Goal: Information Seeking & Learning: Learn about a topic

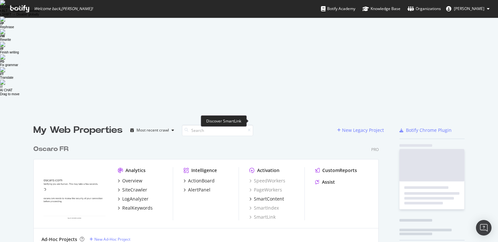
scroll to position [358, 350]
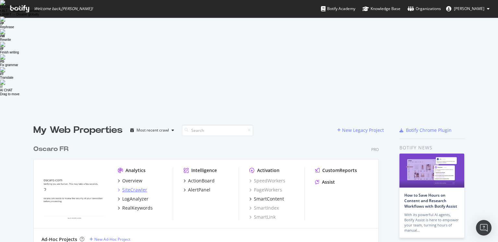
click at [131, 187] on div "SiteCrawler" at bounding box center [134, 190] width 25 height 6
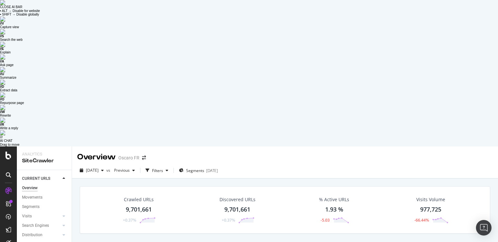
click at [172, 187] on div "Crawled URLs 9,701,661 +0.37% Discovered URLs 9,701,661 +0.37% % Active URLs 1.…" at bounding box center [285, 210] width 411 height 47
click at [34, 204] on div "Segments" at bounding box center [31, 207] width 18 height 7
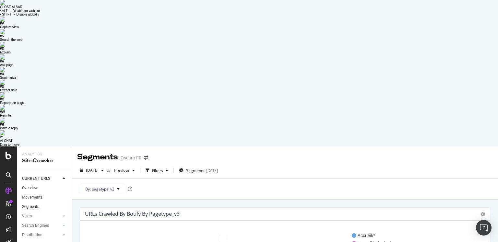
click at [43, 185] on link "Overview" at bounding box center [44, 188] width 45 height 7
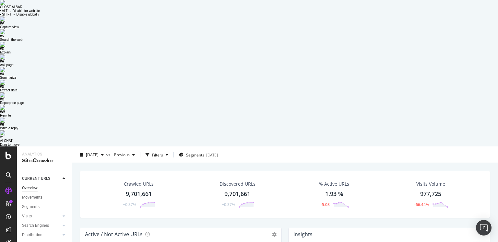
scroll to position [16, 0]
click at [38, 204] on div "Segments" at bounding box center [31, 207] width 18 height 7
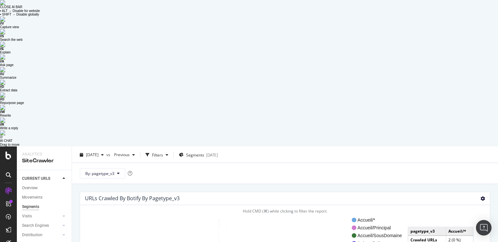
click at [485, 197] on icon at bounding box center [483, 199] width 5 height 5
click at [469, 218] on span "Treemap" at bounding box center [464, 222] width 52 height 9
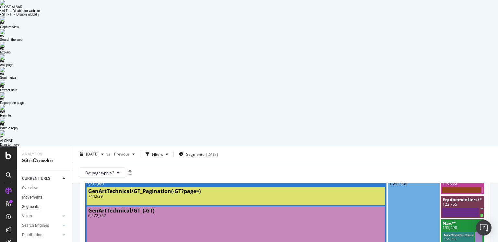
scroll to position [57, 0]
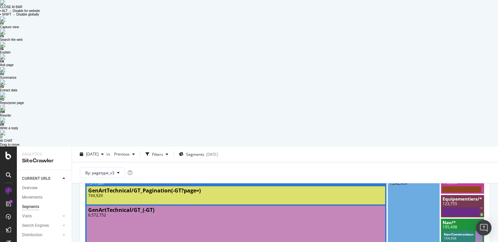
click at [5, 5] on img at bounding box center [2, 2] width 5 height 5
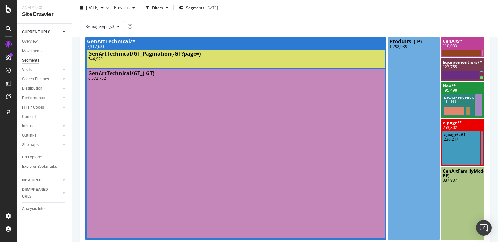
scroll to position [47, 0]
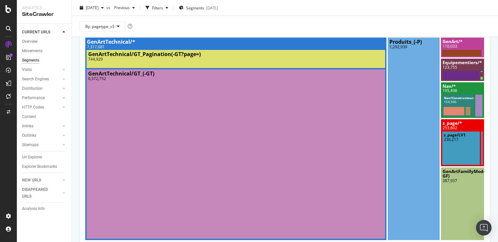
click at [471, 21] on div "By: pagetype_v3" at bounding box center [285, 26] width 426 height 21
